Goal: Information Seeking & Learning: Learn about a topic

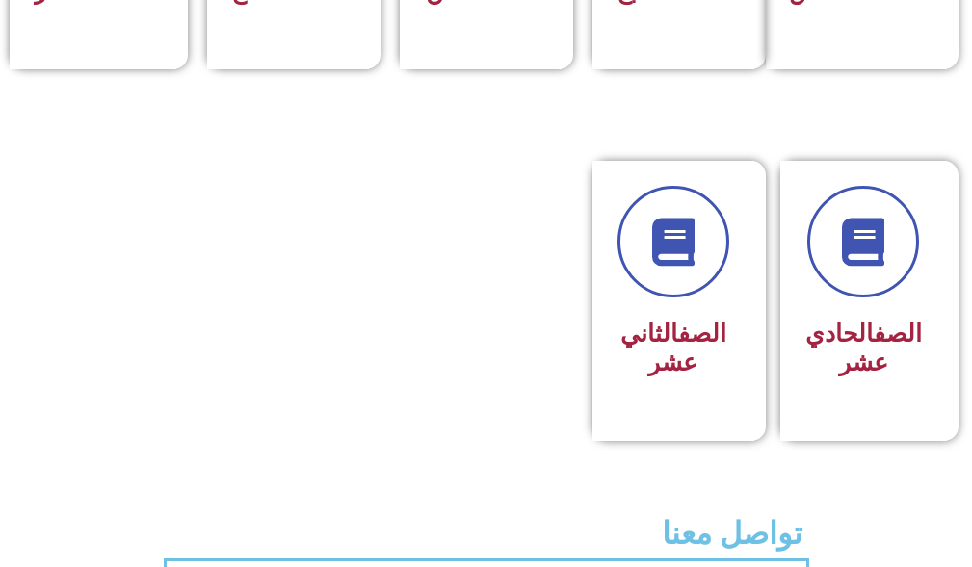
scroll to position [1349, 0]
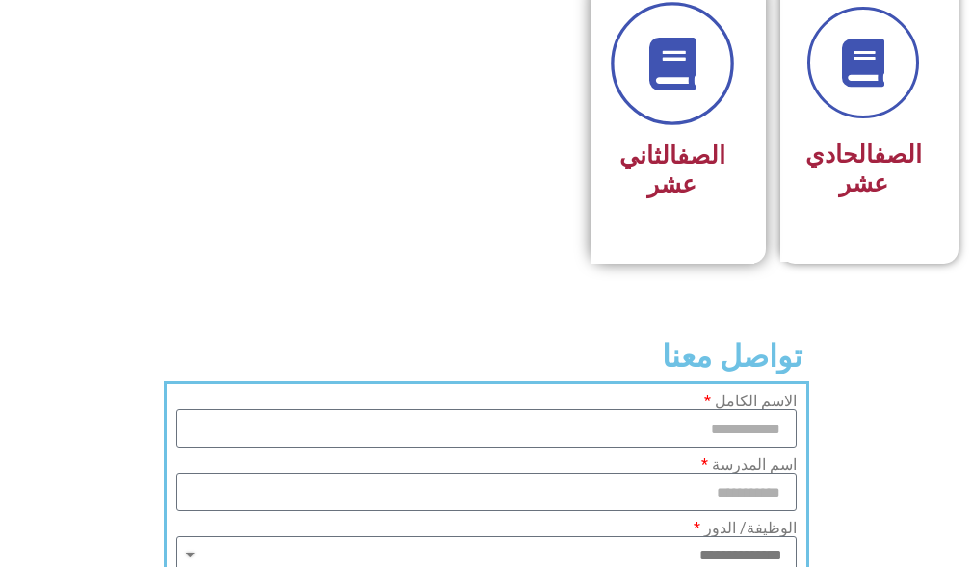
click at [687, 126] on link at bounding box center [672, 64] width 123 height 123
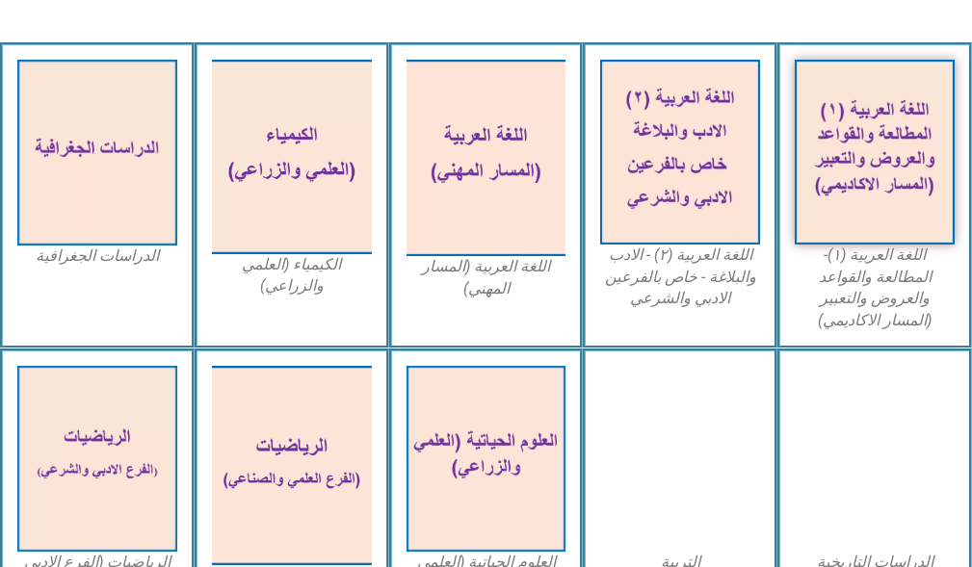
scroll to position [385, 0]
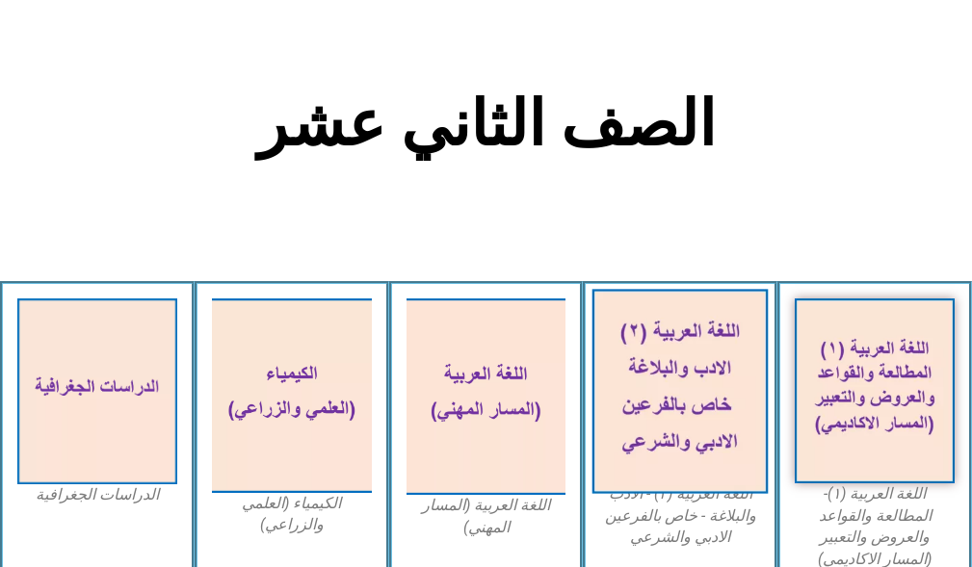
click at [682, 339] on img at bounding box center [679, 391] width 175 height 204
click at [698, 363] on img at bounding box center [679, 391] width 175 height 204
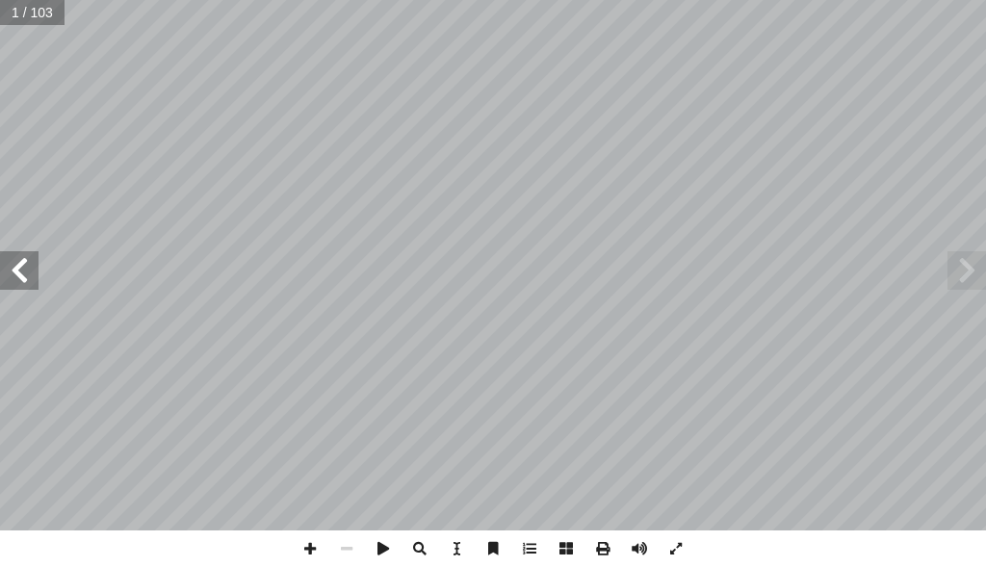
click at [30, 265] on span at bounding box center [19, 270] width 39 height 39
click at [32, 265] on span at bounding box center [19, 270] width 39 height 39
click at [34, 265] on span at bounding box center [19, 270] width 39 height 39
click at [317, 544] on span at bounding box center [310, 549] width 37 height 37
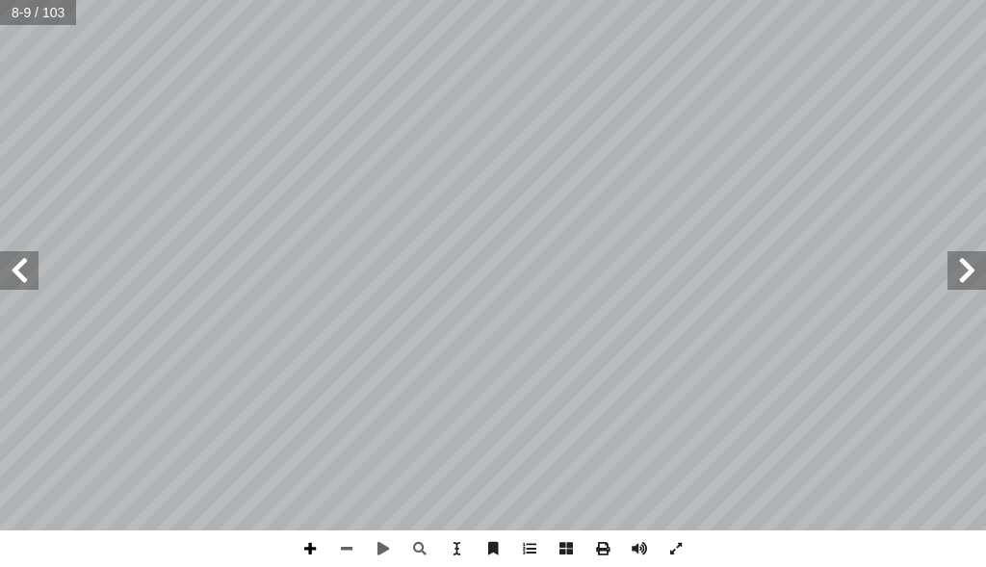
click at [319, 548] on span at bounding box center [310, 549] width 37 height 37
click at [343, 544] on span at bounding box center [346, 549] width 37 height 37
click at [24, 285] on span at bounding box center [19, 270] width 39 height 39
click at [13, 275] on span at bounding box center [19, 270] width 39 height 39
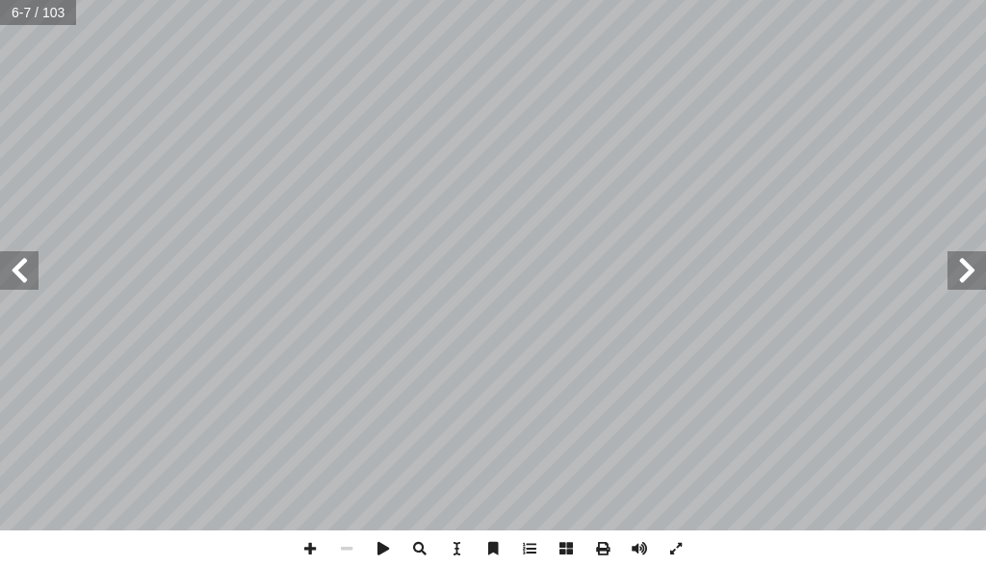
click at [30, 263] on span at bounding box center [19, 270] width 39 height 39
click at [303, 543] on span at bounding box center [310, 549] width 37 height 37
click at [28, 273] on span at bounding box center [19, 270] width 39 height 39
click at [386, 540] on span at bounding box center [383, 549] width 37 height 37
click at [379, 549] on span at bounding box center [383, 549] width 37 height 37
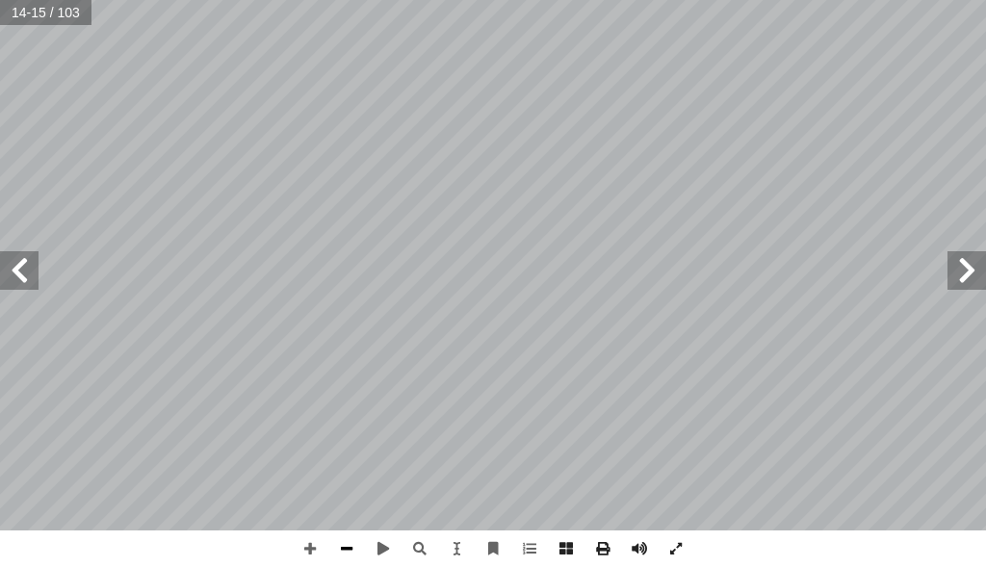
click at [339, 550] on span at bounding box center [346, 549] width 37 height 37
click at [960, 272] on span at bounding box center [967, 270] width 39 height 39
click at [315, 541] on span at bounding box center [310, 549] width 37 height 37
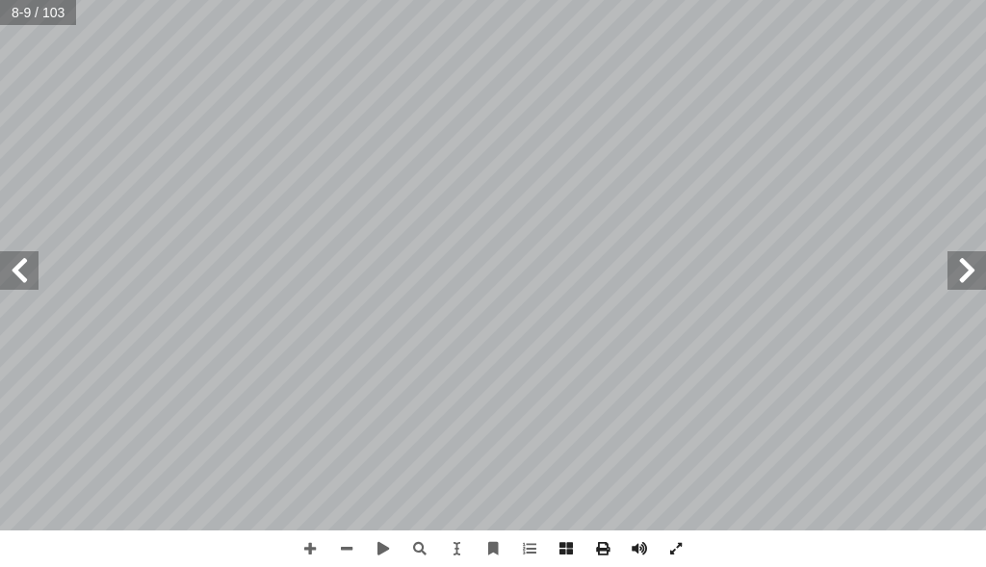
click at [29, 277] on span at bounding box center [19, 270] width 39 height 39
click at [18, 276] on span at bounding box center [19, 270] width 39 height 39
click at [962, 275] on span at bounding box center [967, 270] width 39 height 39
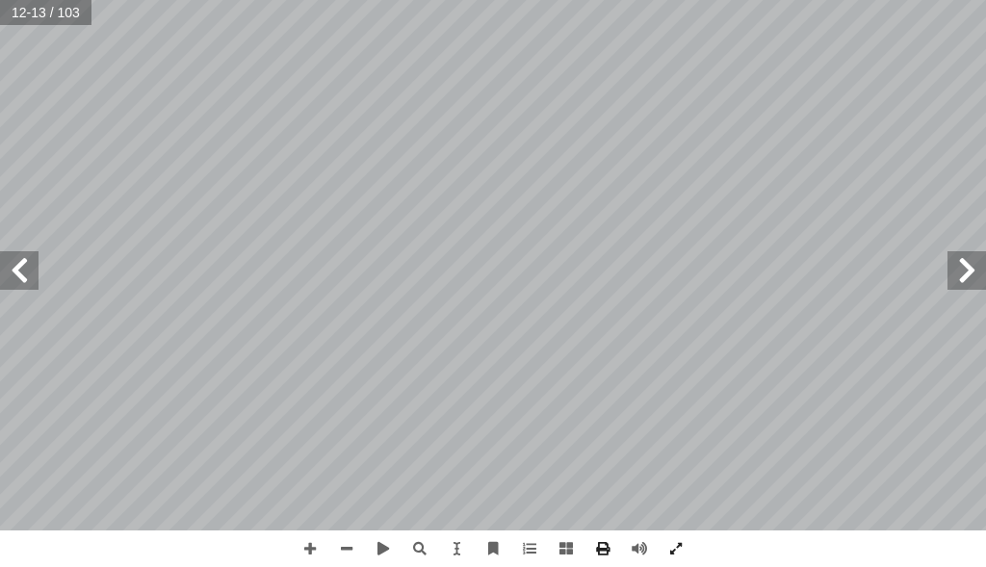
click at [962, 275] on span at bounding box center [967, 270] width 39 height 39
